Goal: Task Accomplishment & Management: Complete application form

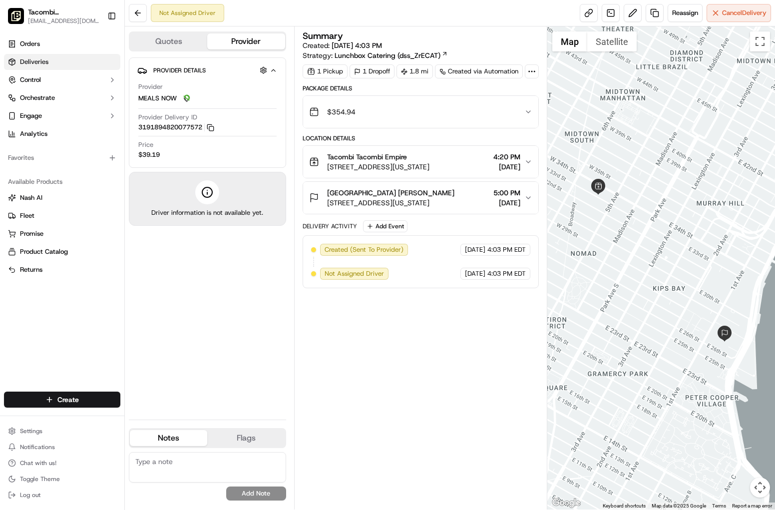
click at [47, 58] on span "Deliveries" at bounding box center [34, 61] width 28 height 9
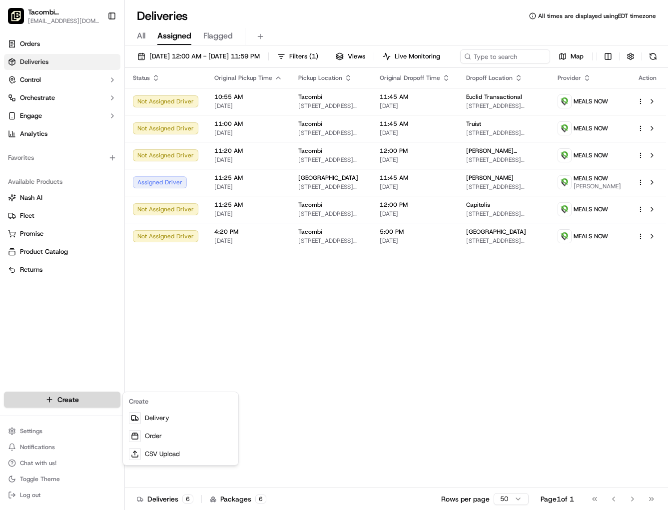
click at [69, 400] on html "Tacombi [GEOGRAPHIC_DATA] [EMAIL_ADDRESS][DOMAIN_NAME] Toggle Sidebar Orders De…" at bounding box center [334, 255] width 668 height 510
click at [176, 422] on link "Delivery" at bounding box center [180, 418] width 111 height 18
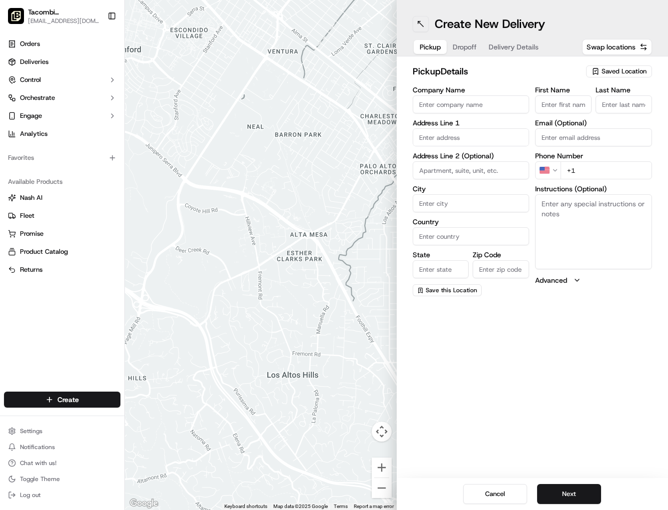
click at [422, 23] on button at bounding box center [421, 24] width 16 height 16
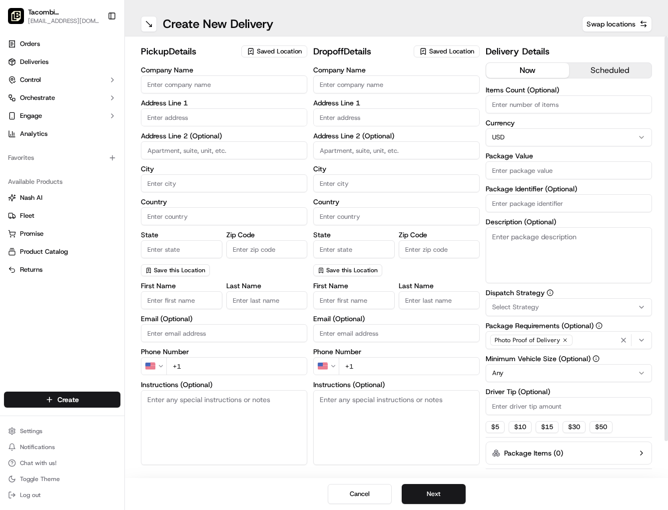
click at [603, 69] on button "scheduled" at bounding box center [610, 70] width 83 height 15
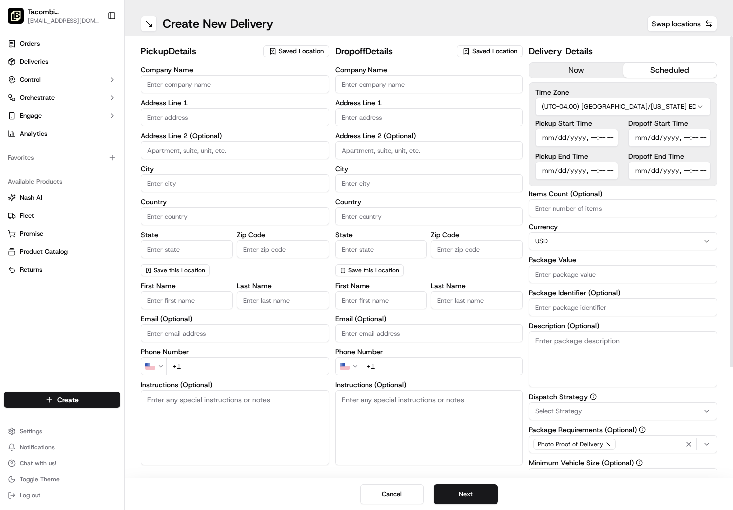
click at [161, 85] on input "Company Name" at bounding box center [235, 84] width 188 height 18
type input "Tacombi"
type input "[STREET_ADDRESS]"
type input "Ground Floor"
type input "[US_STATE]"
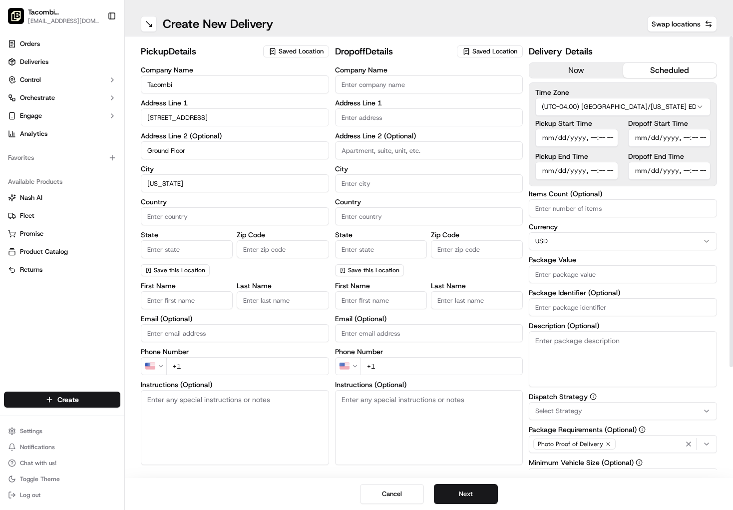
type input "[GEOGRAPHIC_DATA]"
type input "[US_STATE]"
type input "10001"
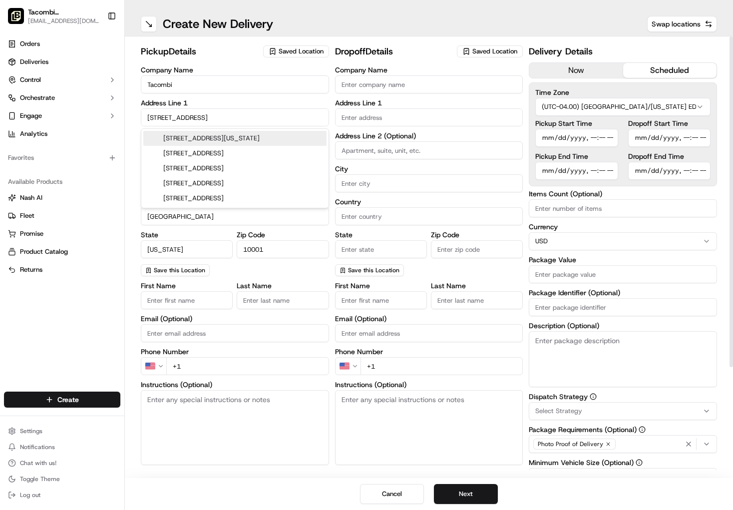
click at [169, 298] on input "First Name" at bounding box center [187, 300] width 92 height 18
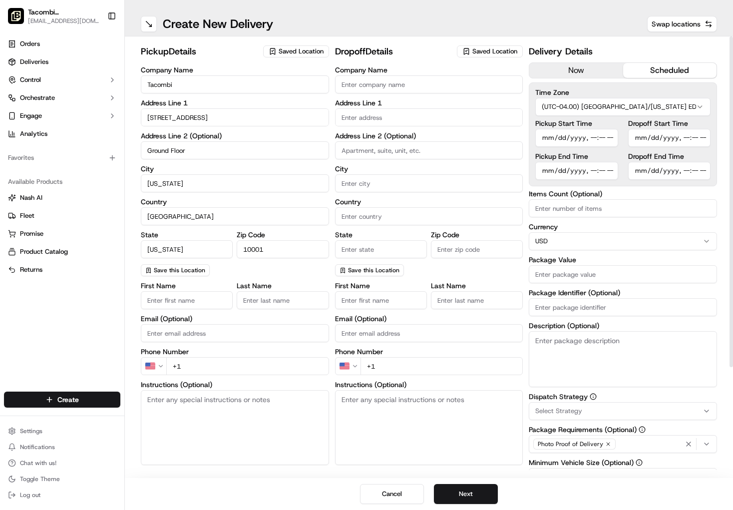
type input "Tacombi"
click at [267, 305] on input "Last Name" at bounding box center [283, 300] width 92 height 18
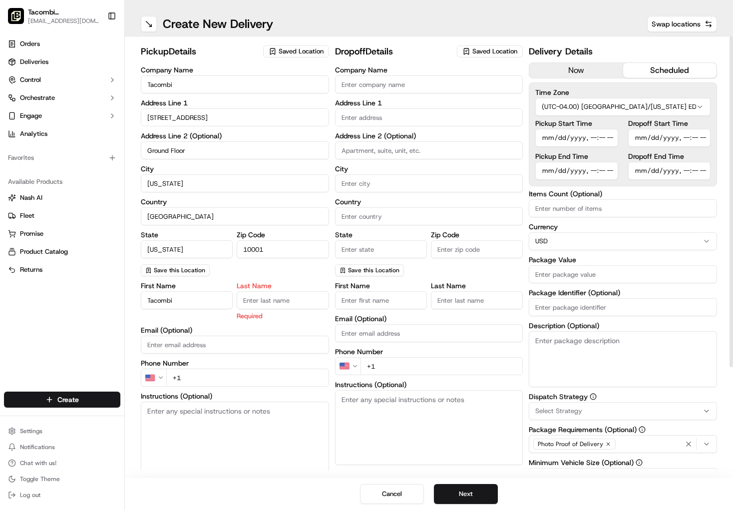
type input "Empire"
click at [209, 348] on div "First Name [PERSON_NAME] Last Name Empire Required Email (Optional) Phone Numbe…" at bounding box center [235, 387] width 188 height 211
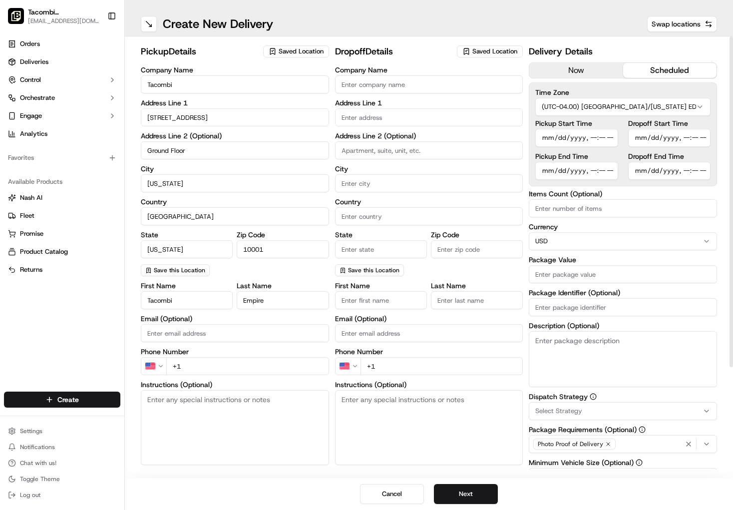
type input "[EMAIL_ADDRESS][DOMAIN_NAME]"
click at [216, 367] on input "+1" at bounding box center [247, 366] width 163 height 18
type input "[PHONE_NUMBER]"
click at [387, 84] on input "Company Name" at bounding box center [429, 84] width 188 height 18
type input "Peloton"
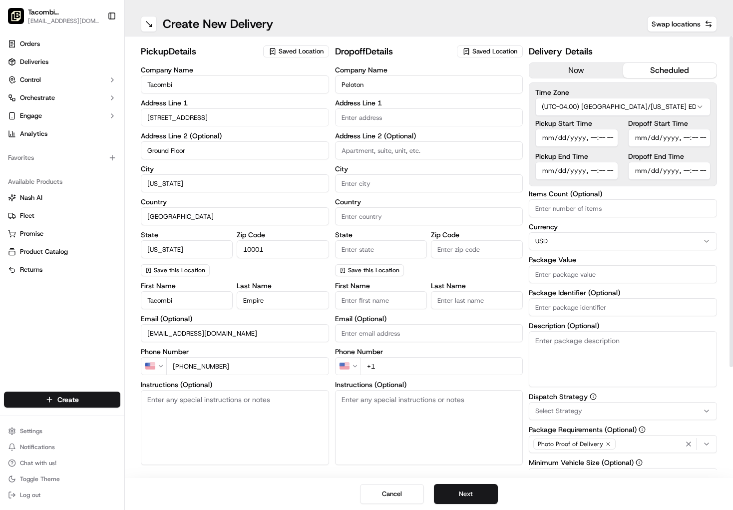
click at [353, 116] on input "text" at bounding box center [429, 117] width 188 height 18
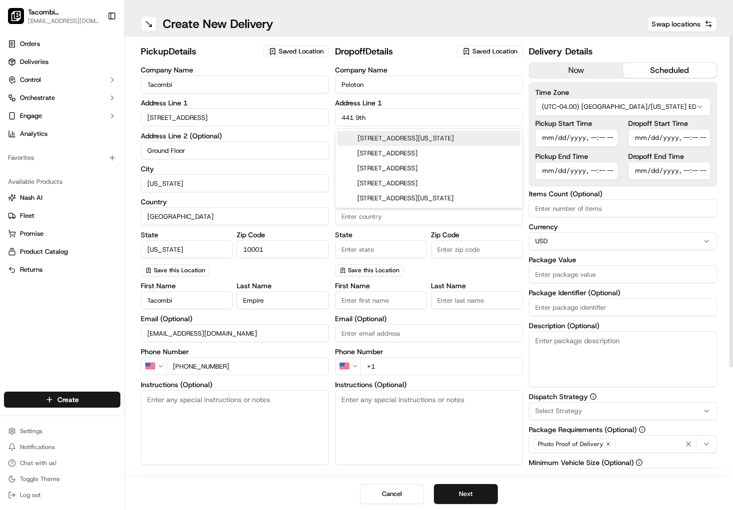
click at [400, 136] on div "[STREET_ADDRESS][US_STATE]" at bounding box center [429, 138] width 183 height 15
type input "[STREET_ADDRESS][US_STATE]"
type input "[US_STATE]"
type input "[GEOGRAPHIC_DATA]"
type input "NY"
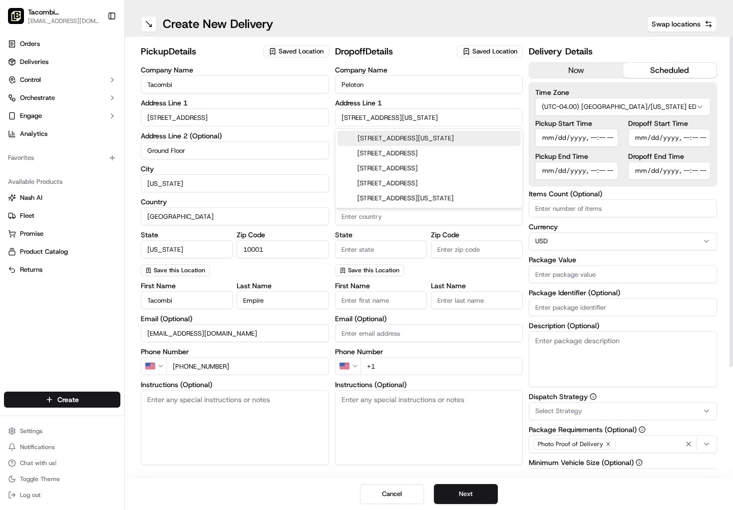
type input "10001"
type input "[STREET_ADDRESS]"
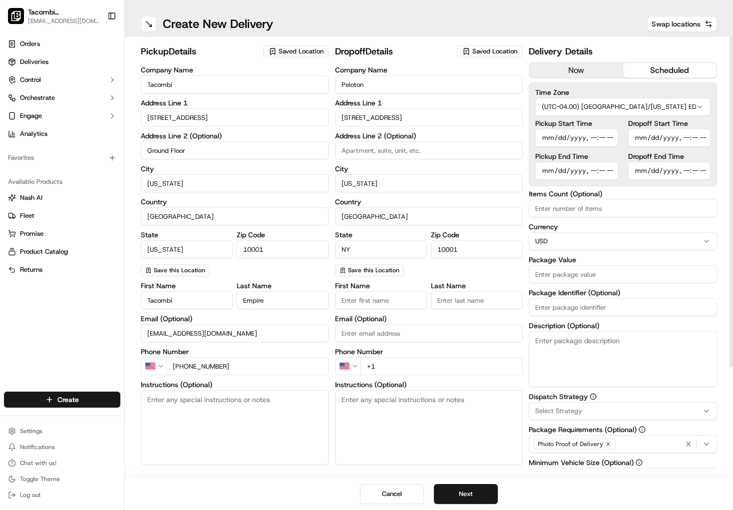
click at [391, 149] on input at bounding box center [429, 150] width 188 height 18
type input "9th floor"
click at [388, 298] on input "First Name" at bounding box center [381, 300] width 92 height 18
type input "[PERSON_NAME]"
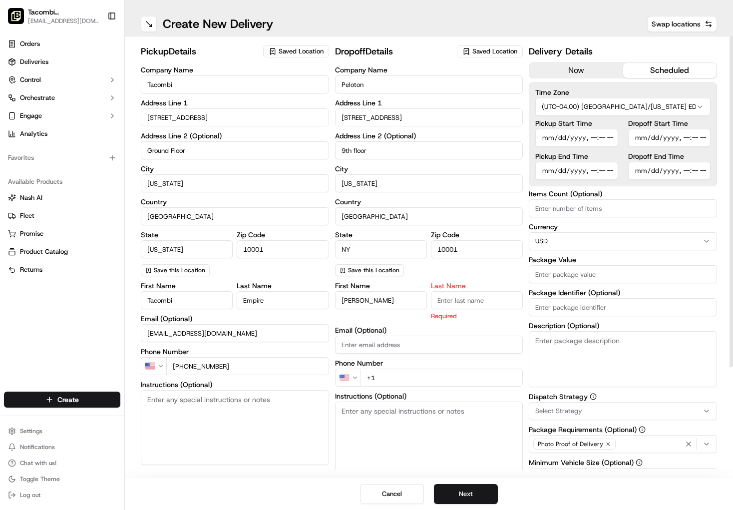
click at [454, 307] on input "Last Name" at bounding box center [477, 300] width 92 height 18
type input "[PERSON_NAME]"
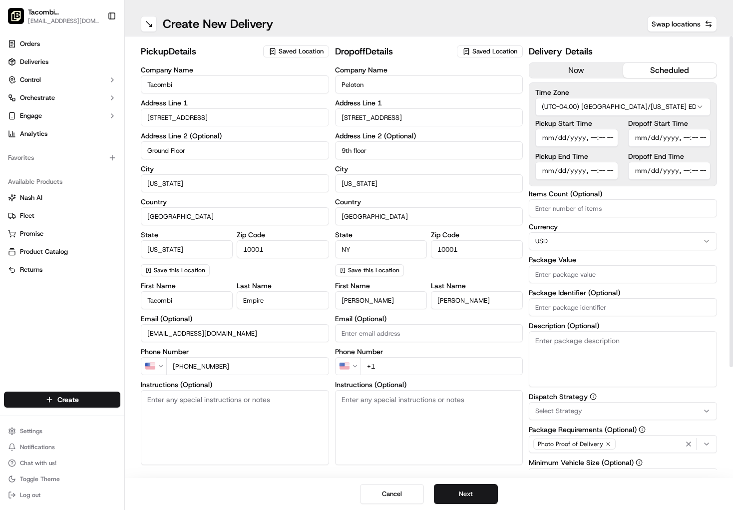
click at [374, 348] on div "First Name [PERSON_NAME] Last Name [PERSON_NAME] Email (Optional) Phone Number …" at bounding box center [429, 381] width 188 height 199
click at [383, 371] on input "+1" at bounding box center [442, 366] width 163 height 18
type input "[PHONE_NUMBER]"
click at [370, 415] on textarea "Instructions (Optional)" at bounding box center [429, 427] width 188 height 75
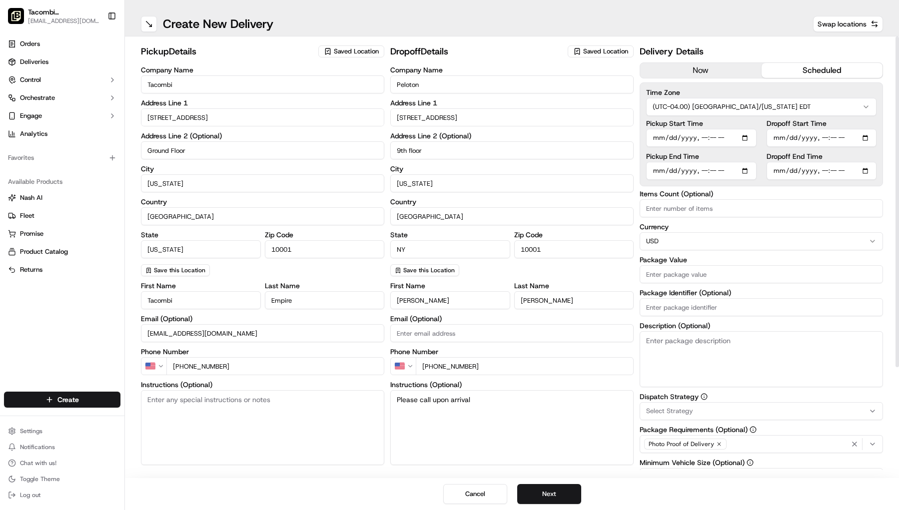
type textarea "Please call upon arrival"
click at [742, 136] on input "Pickup Start Time" at bounding box center [701, 138] width 110 height 18
click at [747, 138] on input "Pickup Start Time" at bounding box center [701, 138] width 110 height 18
type input "[DATE]T10:40"
click at [760, 143] on div "Pickup Start Time Pickup End Time Dropoff Start Time Dropoff End Time" at bounding box center [761, 150] width 230 height 60
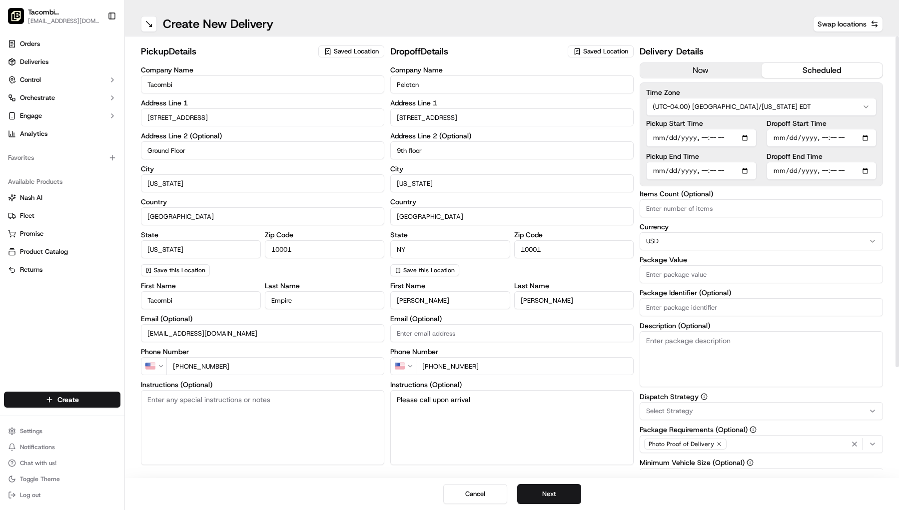
click at [749, 173] on input "Pickup End Time" at bounding box center [701, 171] width 110 height 18
type input "[DATE]T10:45"
click at [775, 189] on div "Delivery Details now scheduled Time Zone (UTC-04.00) [GEOGRAPHIC_DATA]/[US_STAT…" at bounding box center [760, 328] width 243 height 568
click at [775, 138] on input "Dropoff Start Time" at bounding box center [821, 138] width 110 height 18
type input "[DATE]T11:15"
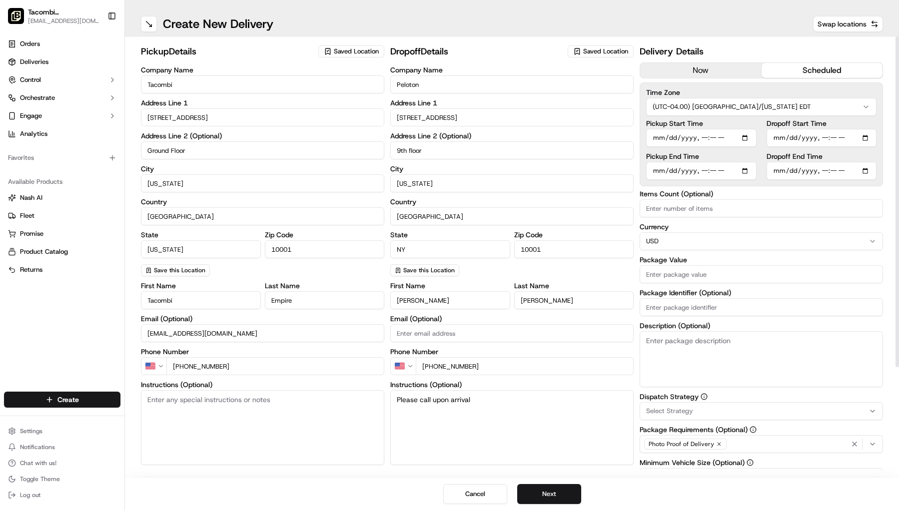
click at [775, 158] on div "Time Zone (UTC-04.00) [GEOGRAPHIC_DATA]/[US_STATE] EDT Pickup Start Time Pickup…" at bounding box center [760, 134] width 243 height 104
click at [775, 170] on input "Dropoff End Time" at bounding box center [821, 171] width 110 height 18
type input "[DATE]T11:30"
click at [775, 222] on div "pickup Details Saved Location Company Name Tacombi Address Line [STREET_ADDRESS…" at bounding box center [512, 257] width 774 height 442
click at [683, 275] on input "Package Value" at bounding box center [760, 274] width 243 height 18
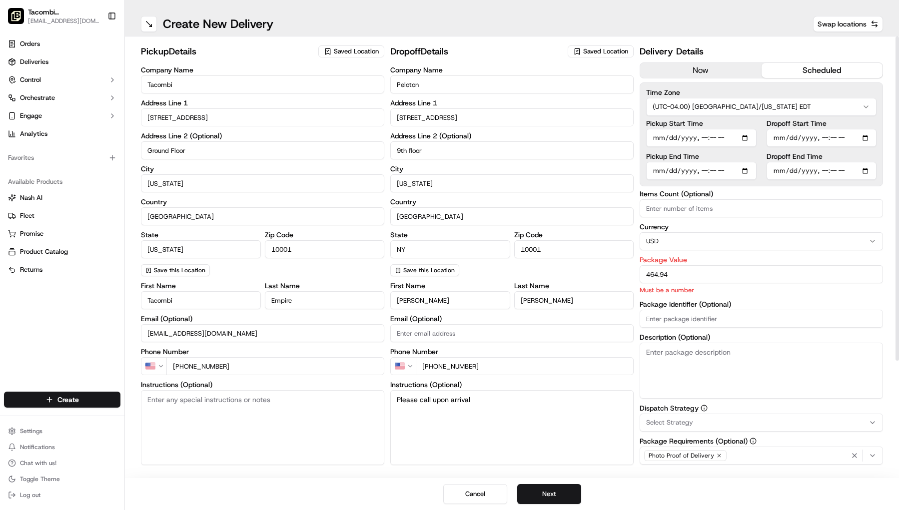
type input "464.94"
drag, startPoint x: 680, startPoint y: 364, endPoint x: 692, endPoint y: 375, distance: 16.6
click at [680, 364] on textarea "Description (Optional)" at bounding box center [760, 371] width 243 height 56
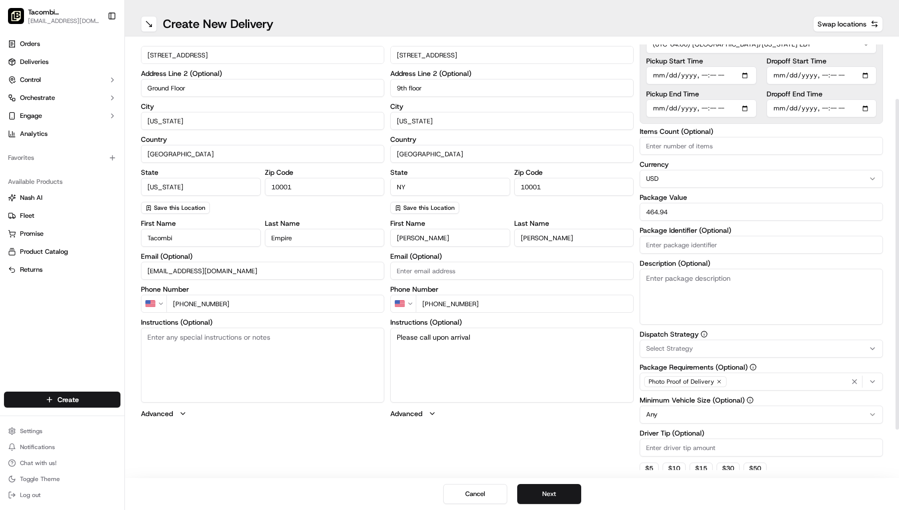
scroll to position [80, 0]
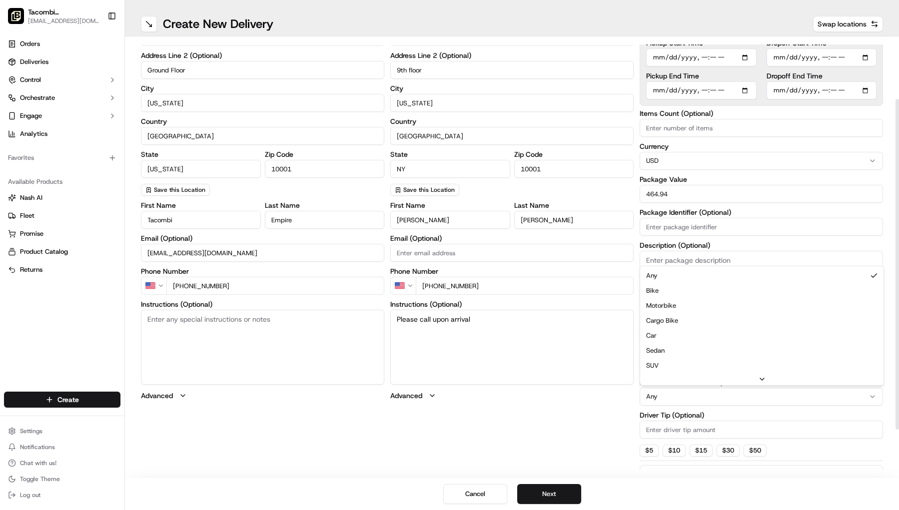
click at [713, 398] on html "Tacombi [GEOGRAPHIC_DATA] [EMAIL_ADDRESS][DOMAIN_NAME] Toggle Sidebar Orders De…" at bounding box center [449, 255] width 899 height 510
drag, startPoint x: 675, startPoint y: 429, endPoint x: 668, endPoint y: 428, distance: 7.6
click at [674, 429] on input "Driver Tip (Optional)" at bounding box center [760, 430] width 243 height 18
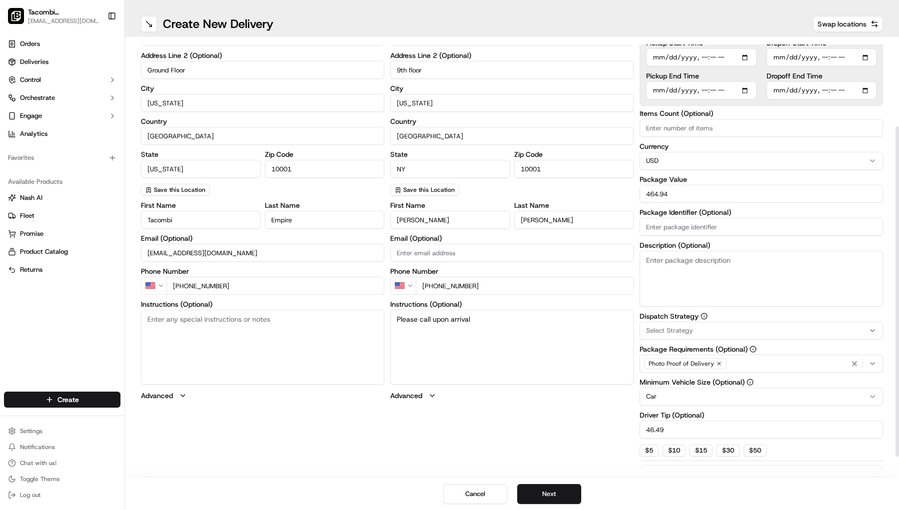
scroll to position [143, 0]
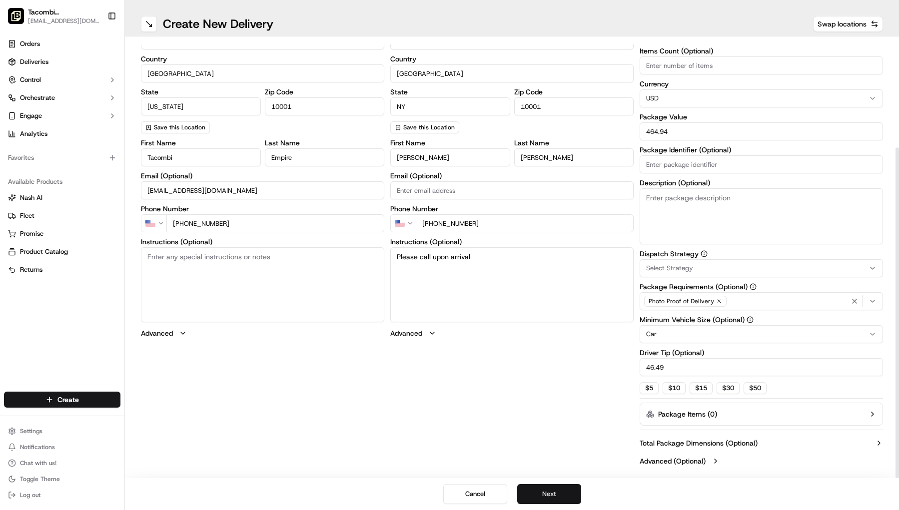
type input "46.49"
click at [550, 491] on button "Next" at bounding box center [549, 494] width 64 height 20
click at [549, 419] on div "pickup Details Saved Location Company Name Tacombi Address Line [STREET_ADDRESS…" at bounding box center [512, 186] width 742 height 568
click at [556, 494] on button "Next" at bounding box center [549, 494] width 64 height 20
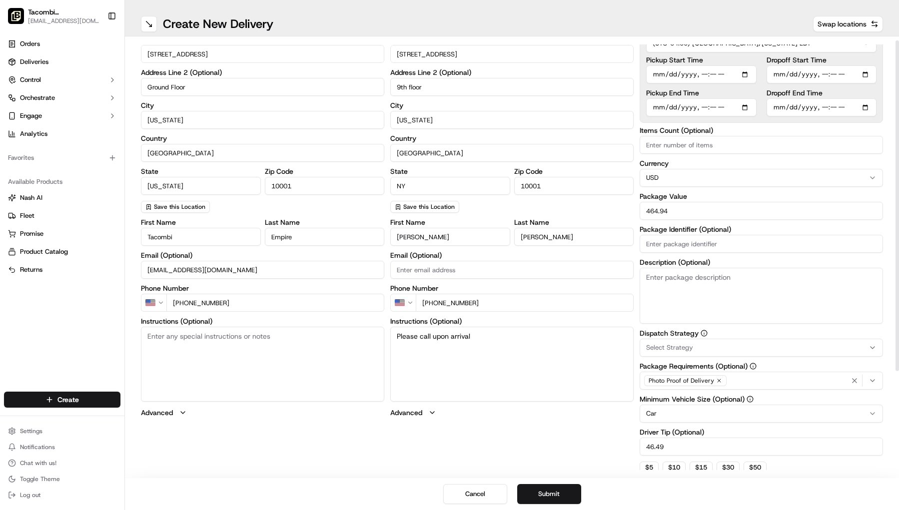
scroll to position [0, 0]
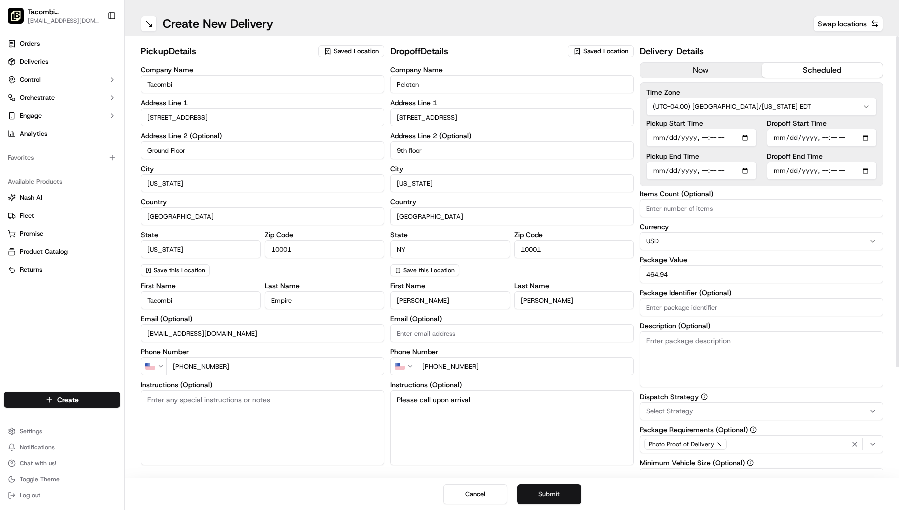
click at [552, 497] on button "Submit" at bounding box center [549, 494] width 64 height 20
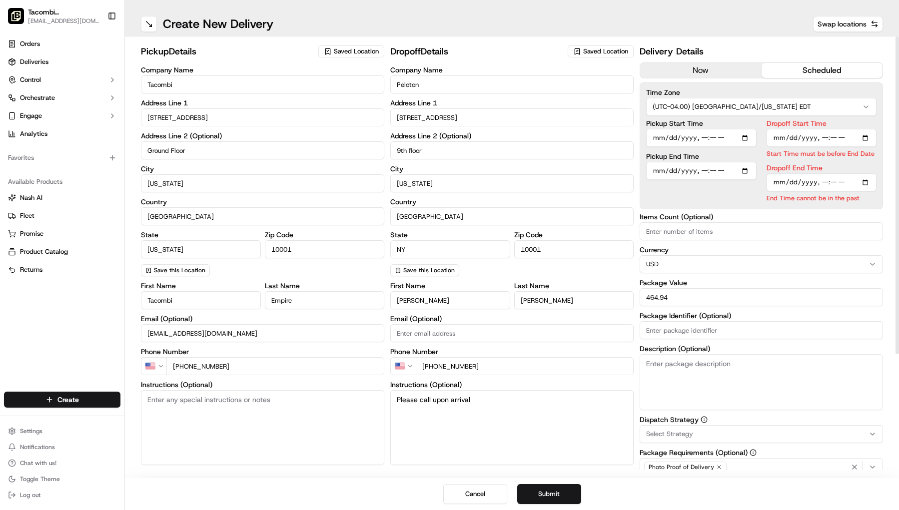
click at [775, 183] on input "Dropoff End Time" at bounding box center [821, 182] width 110 height 18
drag, startPoint x: 784, startPoint y: 183, endPoint x: 838, endPoint y: 187, distance: 54.1
click at [775, 183] on input "Dropoff End Time" at bounding box center [821, 182] width 110 height 18
click at [775, 181] on input "Dropoff End Time" at bounding box center [821, 182] width 110 height 18
type input "[DATE]T11:30"
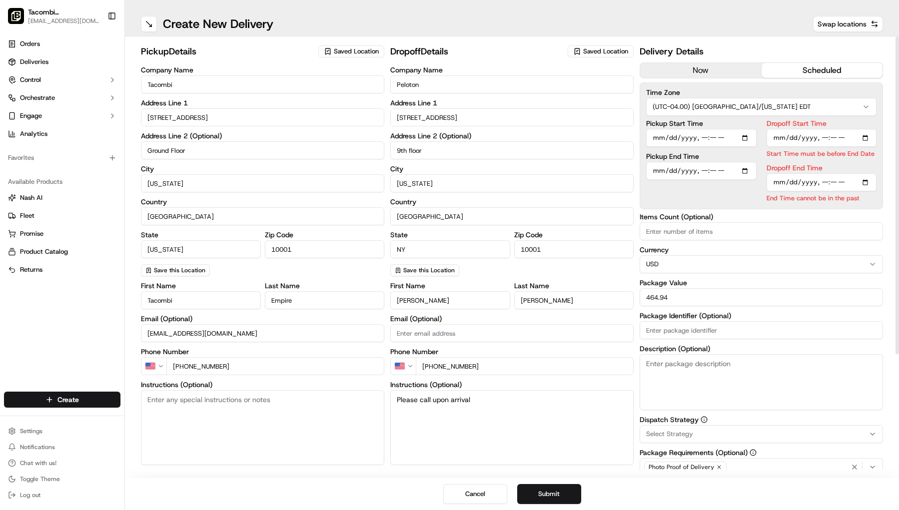
click at [550, 465] on div "First Name [PERSON_NAME] Last Name [PERSON_NAME] Email (Optional) Phone Number …" at bounding box center [511, 381] width 243 height 199
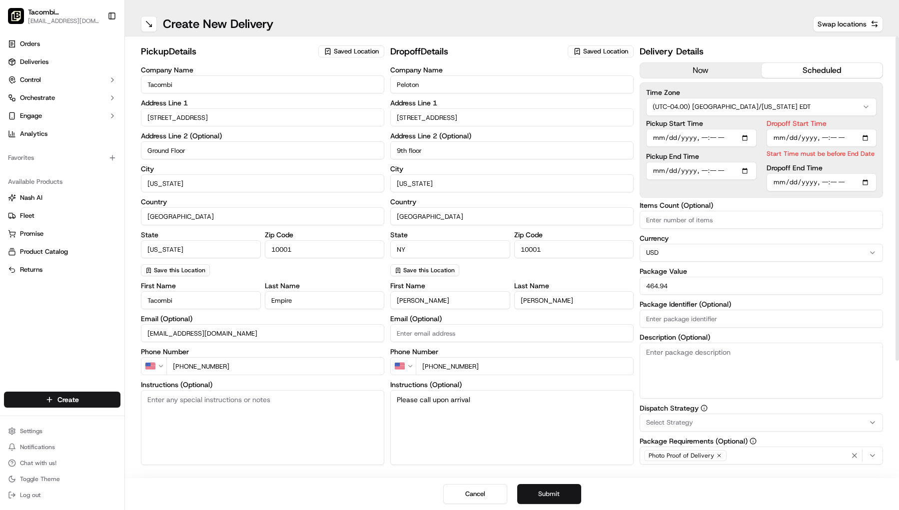
click at [550, 498] on button "Submit" at bounding box center [549, 494] width 64 height 20
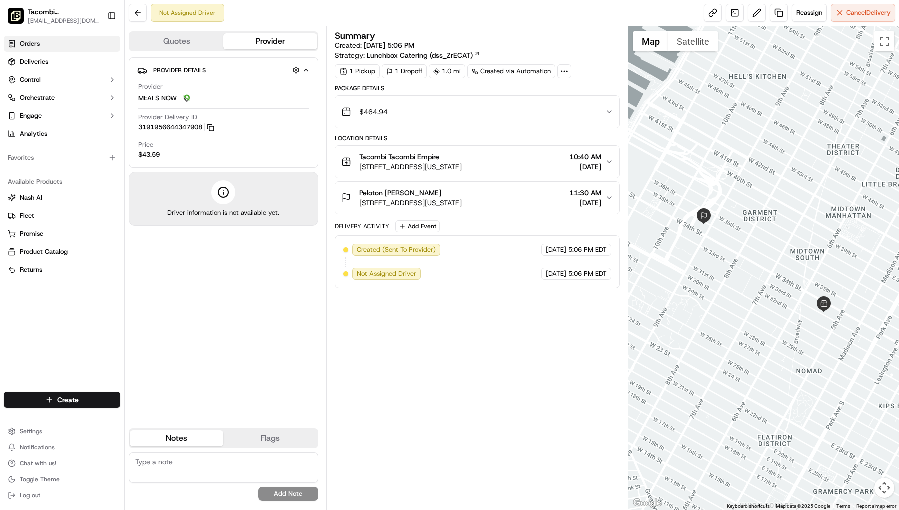
click at [44, 43] on link "Orders" at bounding box center [62, 44] width 116 height 16
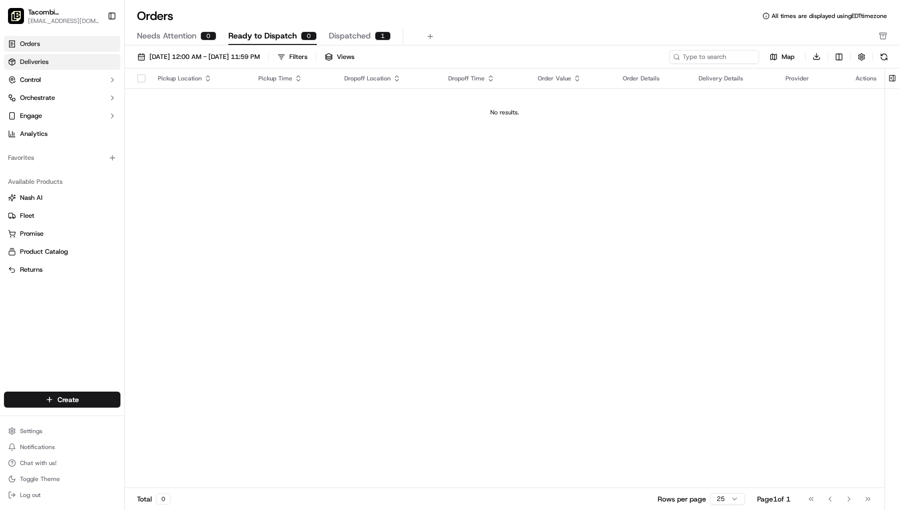
click at [50, 59] on link "Deliveries" at bounding box center [62, 62] width 116 height 16
